Goal: Information Seeking & Learning: Learn about a topic

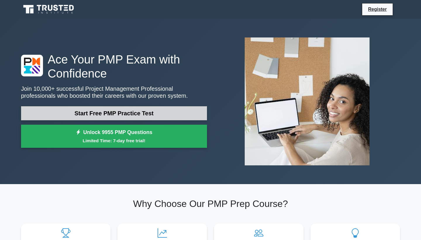
click at [137, 118] on link "Start Free PMP Practice Test" at bounding box center [114, 113] width 186 height 14
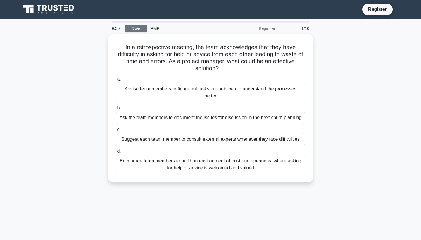
click at [135, 27] on link "Stop" at bounding box center [136, 28] width 22 height 7
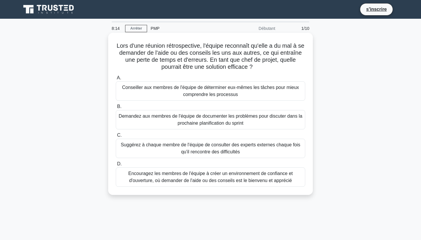
click at [278, 176] on div "Encouragez les membres de l'équipe à créer un environnement de confiance et d'o…" at bounding box center [210, 176] width 189 height 19
click at [116, 166] on input "D. Encouragez les membres de l'équipe à créer un environnement de confiance et …" at bounding box center [116, 164] width 0 height 4
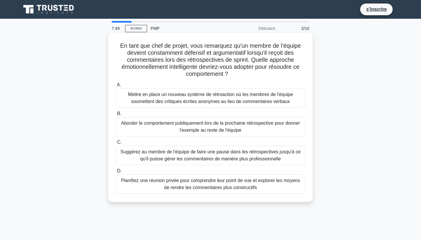
click at [257, 186] on div "Planifiez une réunion privée pour comprendre leur point de vue et explorer les …" at bounding box center [210, 183] width 189 height 19
click at [116, 173] on input "D. Planifiez une réunion privée pour comprendre leur point de vue et explorer l…" at bounding box center [116, 171] width 0 height 4
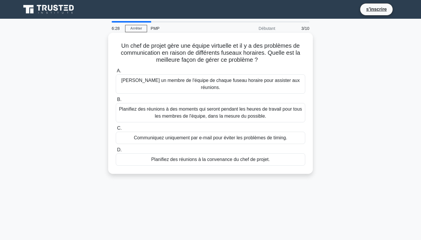
click at [299, 81] on div "Désignez un membre de l'équipe de chaque fuseau horaire pour assister aux réuni…" at bounding box center [210, 83] width 189 height 19
click at [116, 73] on input "A. Désignez un membre de l'équipe de chaque fuseau horaire pour assister aux ré…" at bounding box center [116, 71] width 0 height 4
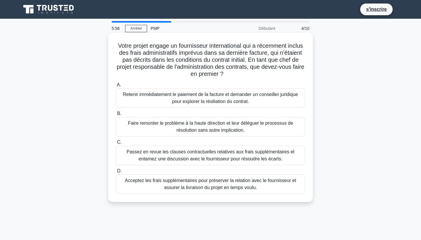
click at [274, 160] on div "Passez en revue les clauses contractuelles relatives aux frais supplémentaires …" at bounding box center [210, 154] width 189 height 19
click at [116, 144] on input "C. Passez en revue les clauses contractuelles relatives aux frais supplémentair…" at bounding box center [116, 142] width 0 height 4
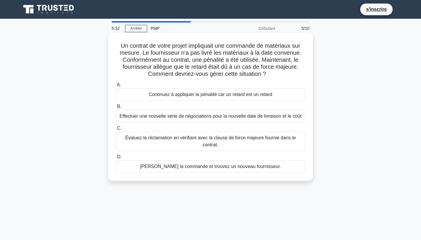
click at [297, 145] on div "Évaluez la réclamation en vérifiant avec la clause de force majeure fournie dan…" at bounding box center [210, 140] width 189 height 19
click at [116, 130] on input "C. Évaluez la réclamation en vérifiant avec la clause de force majeure fournie …" at bounding box center [116, 128] width 0 height 4
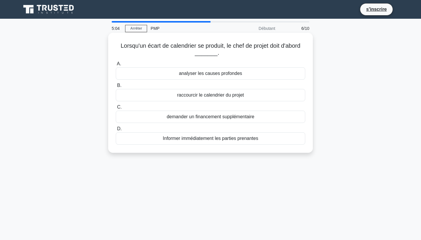
click at [257, 74] on div "analyser les causes profondes" at bounding box center [210, 73] width 189 height 12
click at [116, 66] on input "A. analyser les causes profondes" at bounding box center [116, 64] width 0 height 4
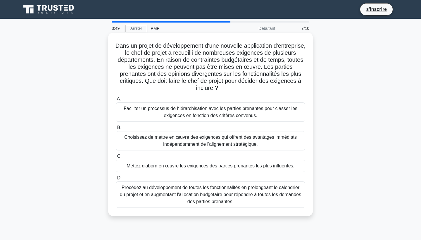
click at [286, 105] on div "Faciliter un processus de hiérarchisation avec les parties prenantes pour class…" at bounding box center [210, 111] width 189 height 19
click at [116, 101] on input "A. Faciliter un processus de hiérarchisation avec les parties prenantes pour cl…" at bounding box center [116, 99] width 0 height 4
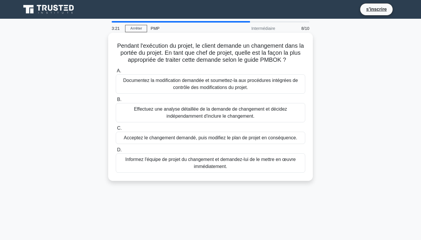
click at [290, 86] on div "Documentez la modification demandée et soumettez-la aux procédures intégrées de…" at bounding box center [210, 83] width 189 height 19
click at [116, 73] on input "A. Documentez la modification demandée et soumettez-la aux procédures intégrées…" at bounding box center [116, 71] width 0 height 4
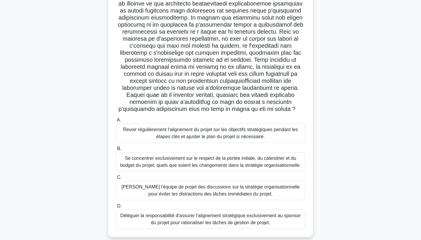
scroll to position [78, 0]
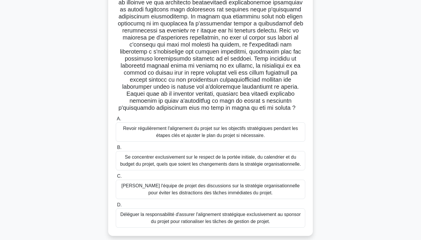
click at [261, 124] on div "Revoir régulièrement l'alignement du projet sur les objectifs stratégiques pend…" at bounding box center [210, 131] width 189 height 19
click at [116, 121] on input "A. Revoir régulièrement l'alignement du projet sur les objectifs stratégiques p…" at bounding box center [116, 119] width 0 height 4
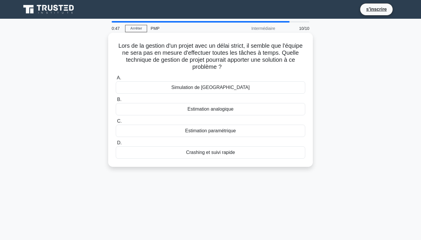
scroll to position [0, 0]
click at [247, 107] on div "Estimation analogique" at bounding box center [210, 109] width 189 height 12
click at [116, 101] on input "B. Estimation analogique" at bounding box center [116, 100] width 0 height 4
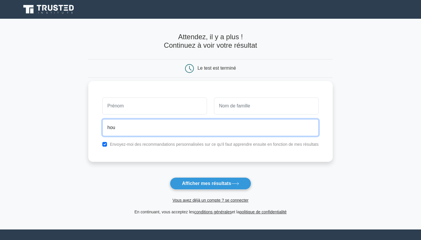
type input "houda.benkirane11@gmail.com"
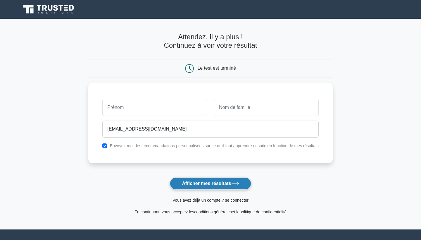
click at [215, 183] on button "Afficher mes résultats" at bounding box center [210, 183] width 81 height 12
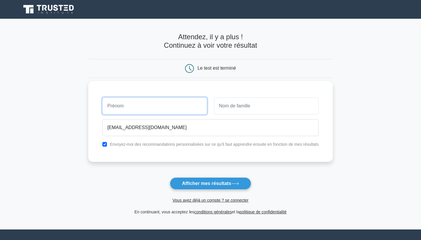
click at [159, 107] on input "text" at bounding box center [154, 105] width 105 height 17
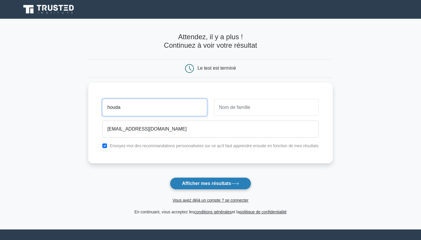
type input "houda"
click at [222, 185] on button "Afficher mes résultats" at bounding box center [210, 183] width 81 height 12
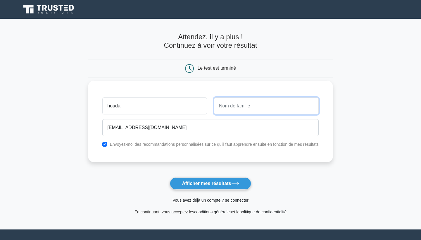
click at [235, 100] on input "text" at bounding box center [266, 105] width 105 height 17
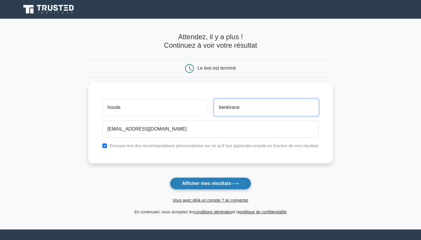
type input "benkirane"
click at [221, 186] on button "Afficher mes résultats" at bounding box center [210, 183] width 81 height 12
